Goal: Task Accomplishment & Management: Complete application form

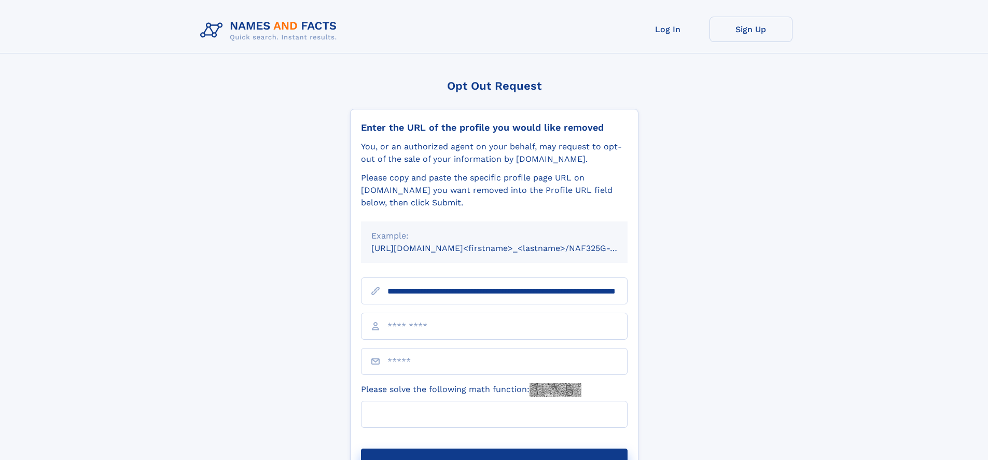
scroll to position [0, 102]
type input "**********"
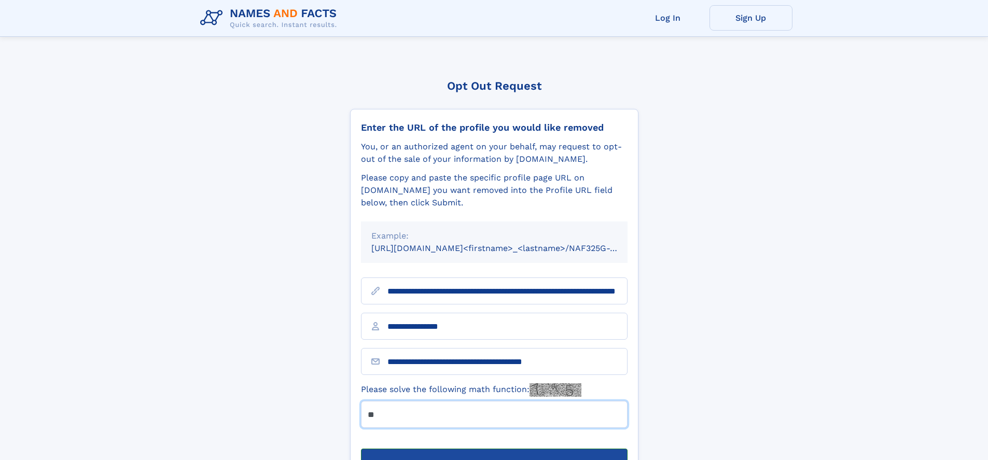
type input "**"
click at [494, 448] on button "Submit Opt Out Request" at bounding box center [494, 464] width 267 height 33
